Goal: Task Accomplishment & Management: Manage account settings

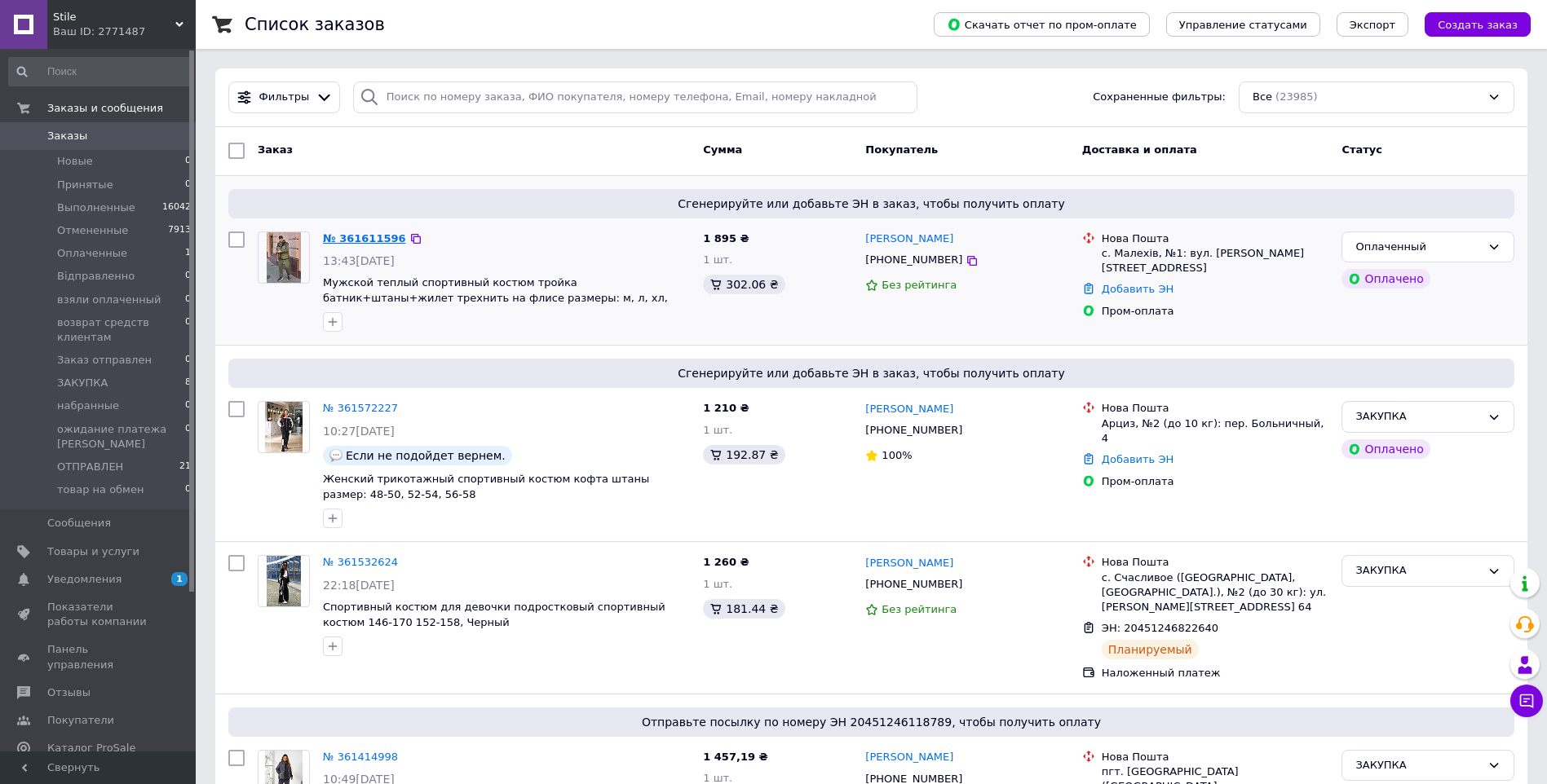
click at [366, 233] on link "№ 361611596" at bounding box center [365, 238] width 83 height 12
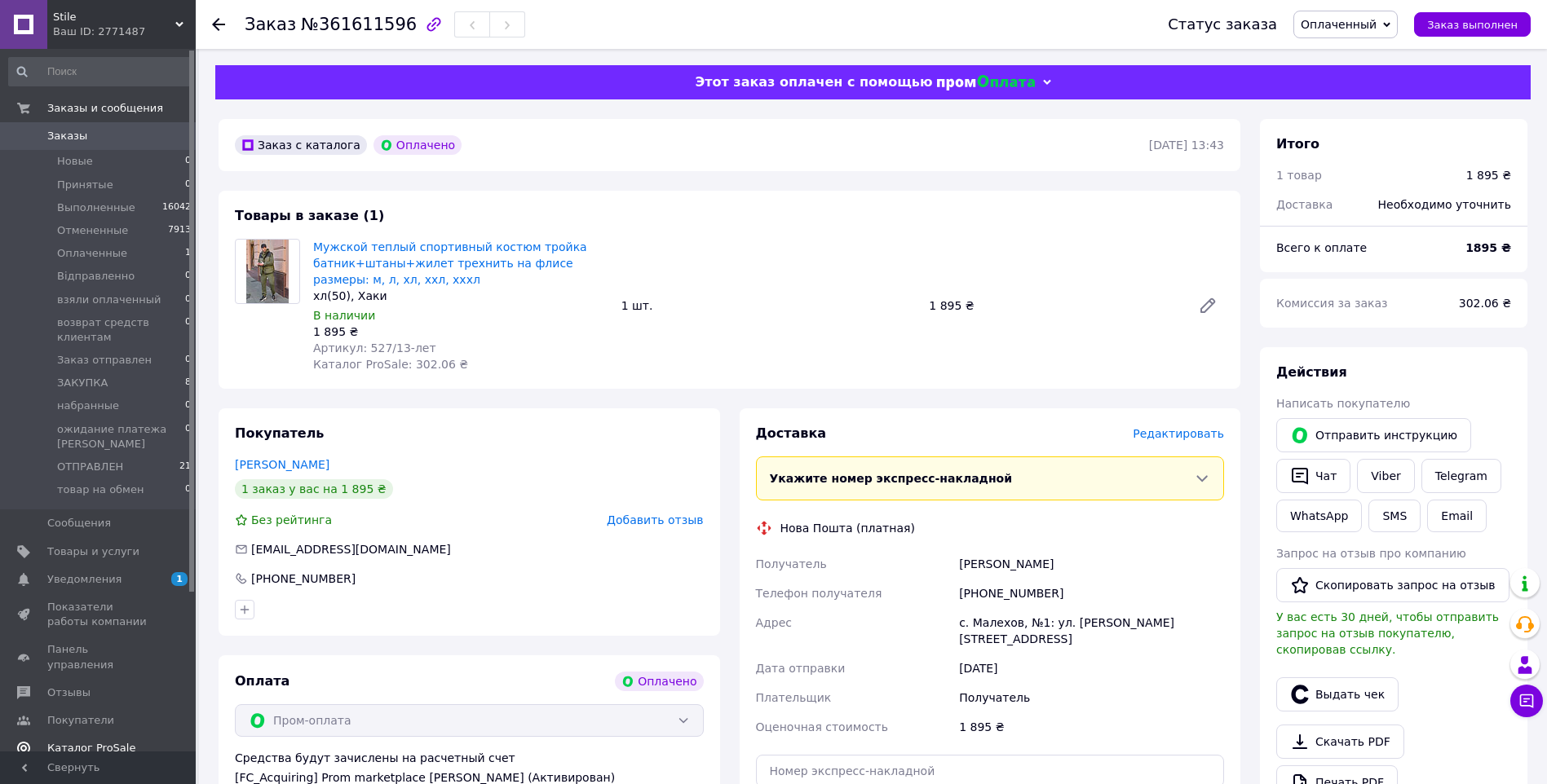
click at [89, 741] on span "Каталог ProSale" at bounding box center [91, 748] width 89 height 15
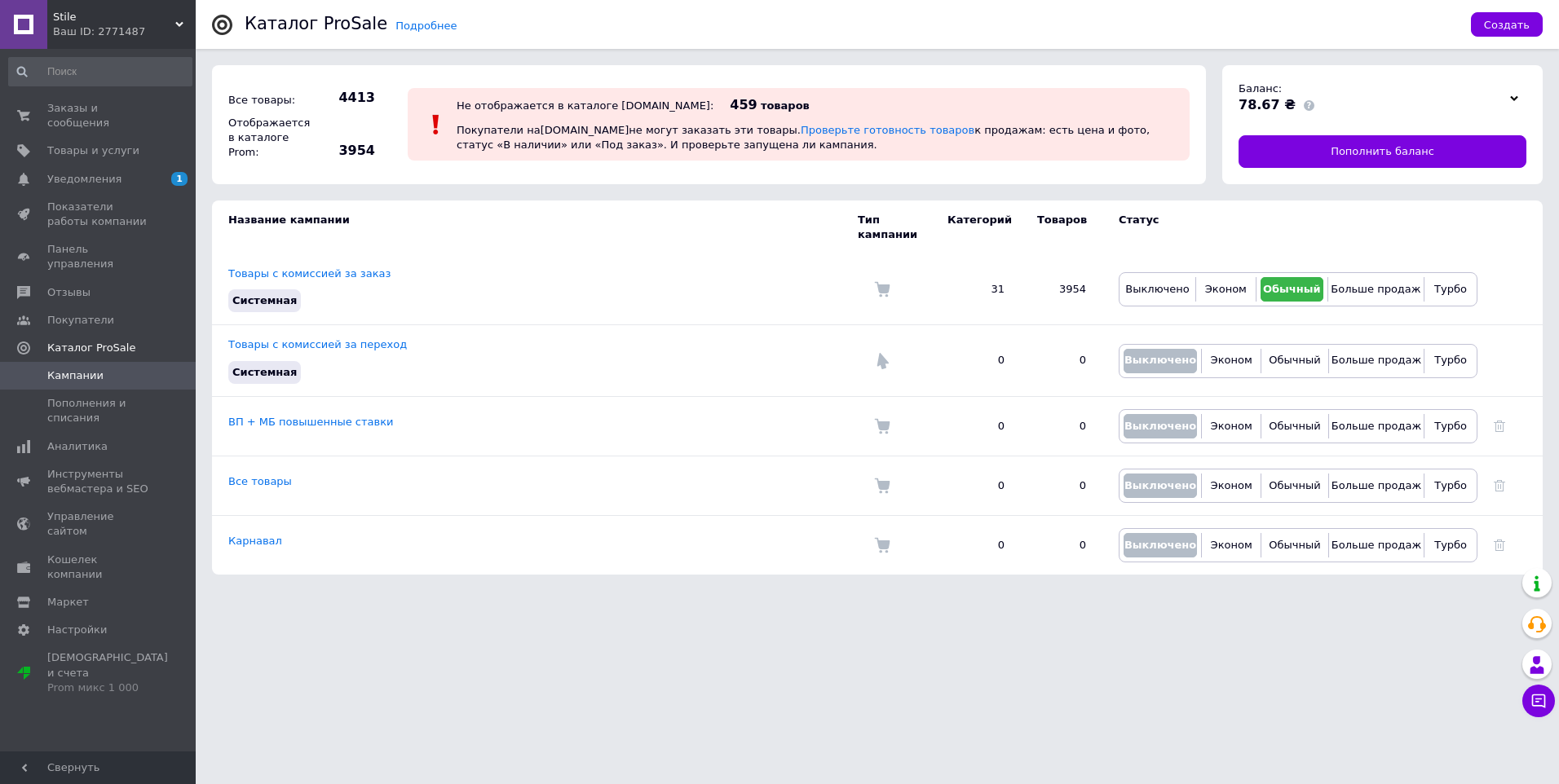
click at [1518, 102] on div at bounding box center [1514, 98] width 25 height 23
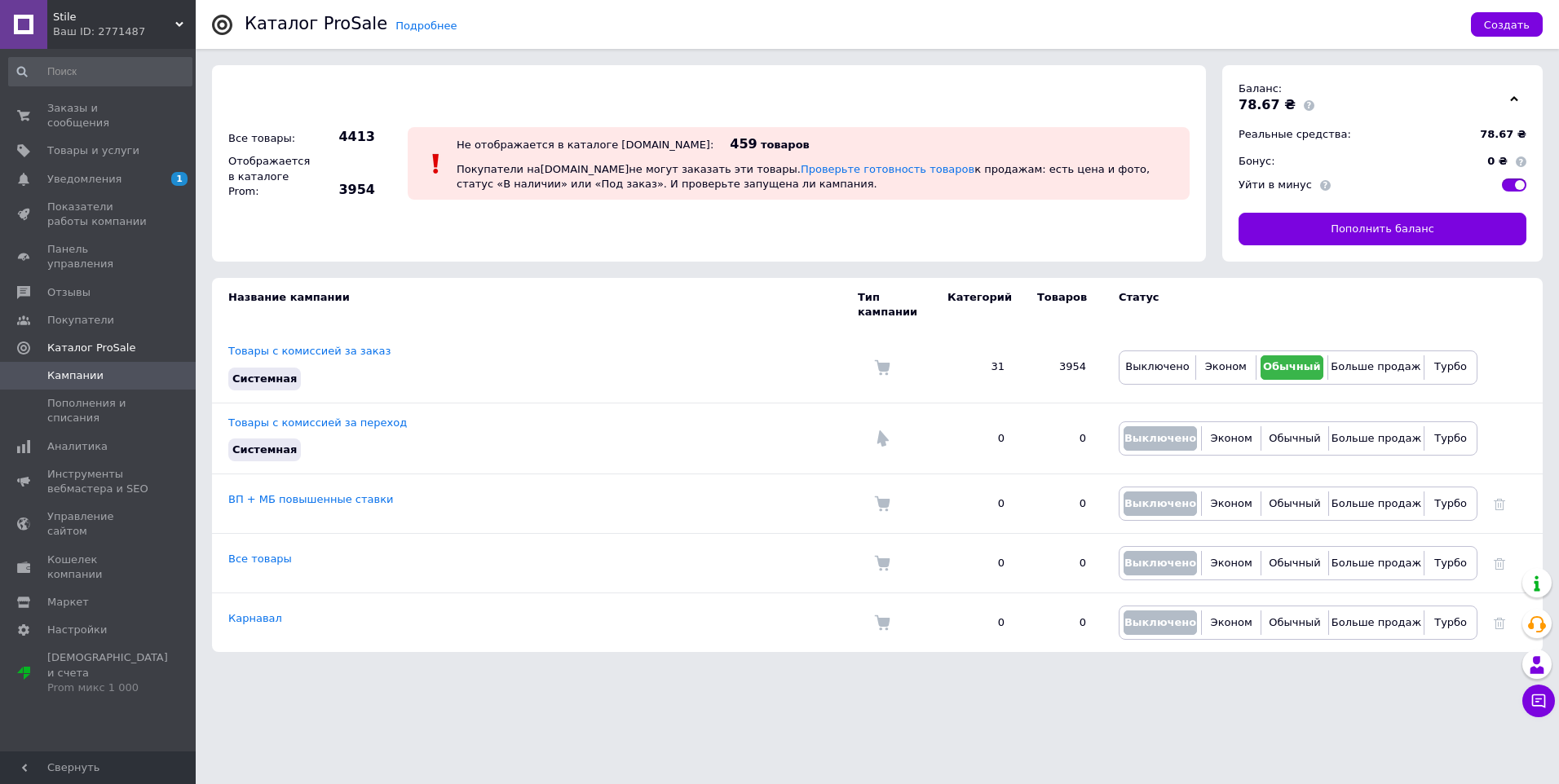
click at [1514, 100] on icon at bounding box center [1513, 98] width 8 height 8
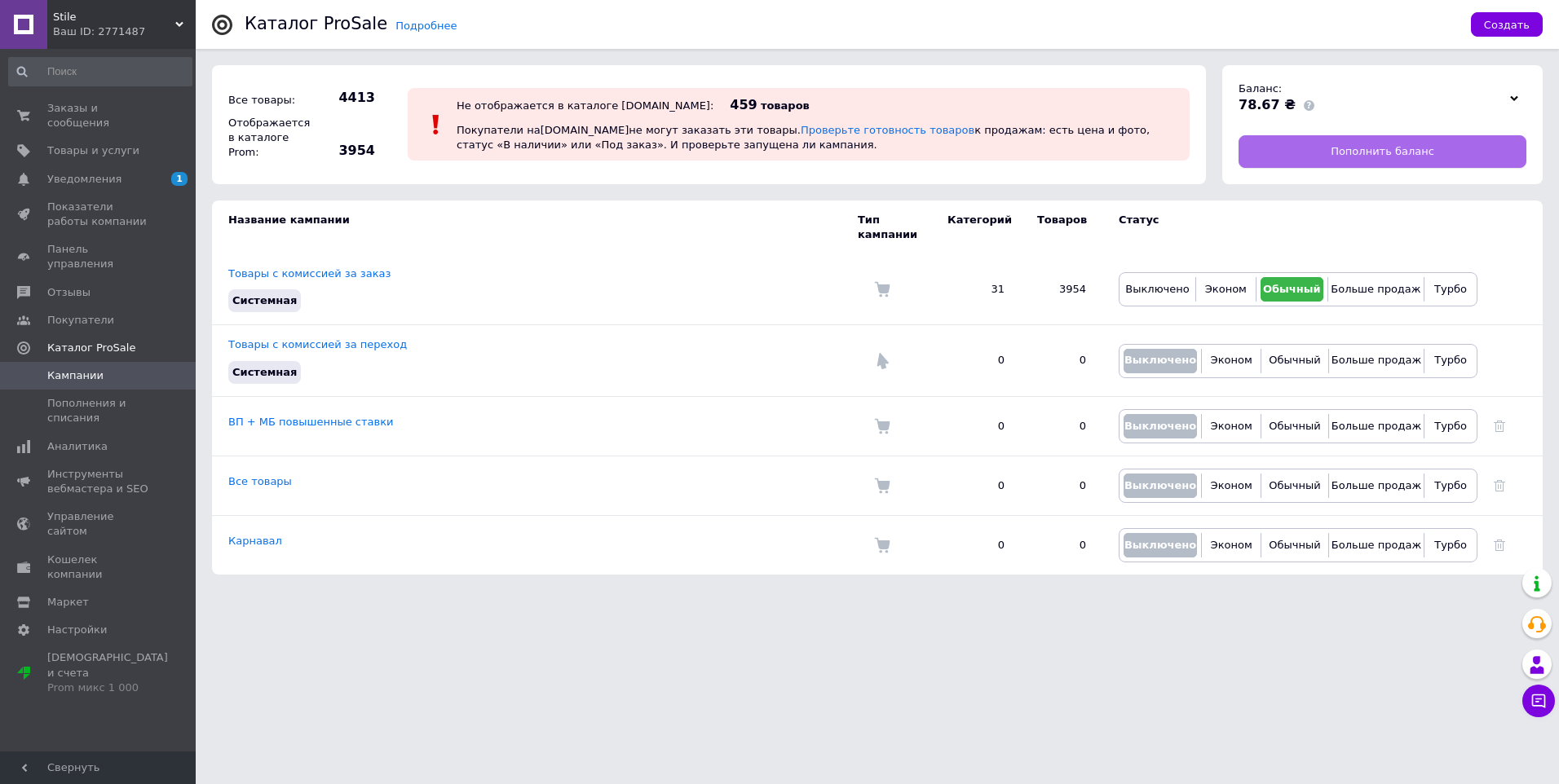
click at [1420, 151] on span "Пополнить баланс" at bounding box center [1383, 152] width 103 height 15
click at [1346, 149] on span "Пополнить баланс" at bounding box center [1383, 152] width 103 height 15
